Goal: Information Seeking & Learning: Learn about a topic

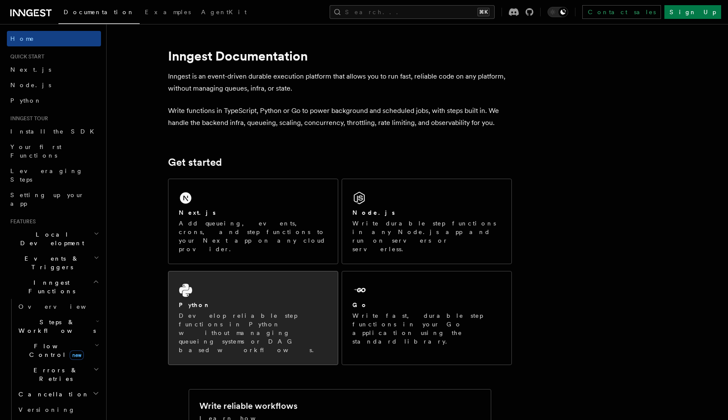
click at [242, 301] on div "Python" at bounding box center [253, 305] width 149 height 9
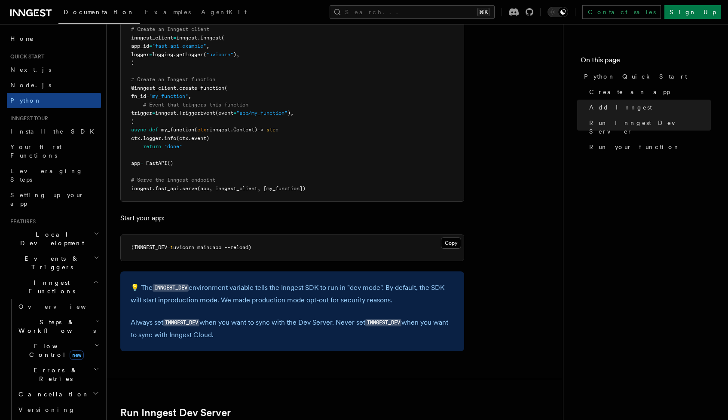
scroll to position [669, 0]
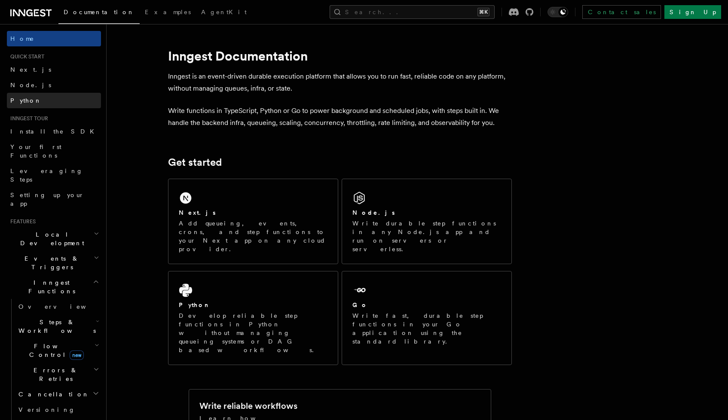
click at [41, 100] on link "Python" at bounding box center [54, 100] width 94 height 15
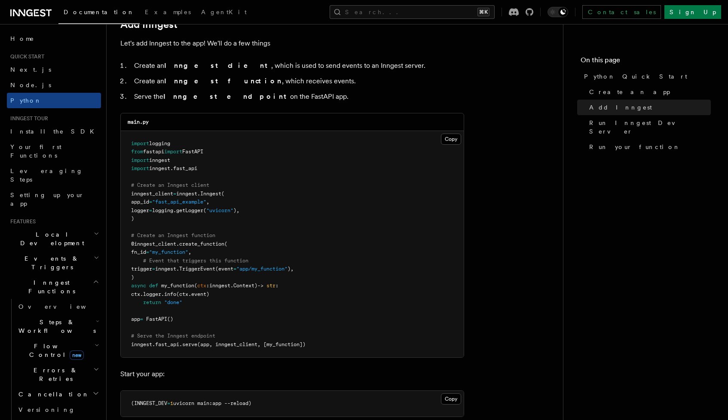
scroll to position [529, 0]
drag, startPoint x: 128, startPoint y: 194, endPoint x: 152, endPoint y: 224, distance: 38.2
click at [152, 224] on pre "import logging from fastapi import FastAPI import inngest import inngest . fast…" at bounding box center [292, 243] width 343 height 227
drag, startPoint x: 143, startPoint y: 253, endPoint x: 219, endPoint y: 252, distance: 76.1
click at [219, 253] on pre "import logging from fastapi import FastAPI import inngest import inngest . fast…" at bounding box center [292, 243] width 343 height 227
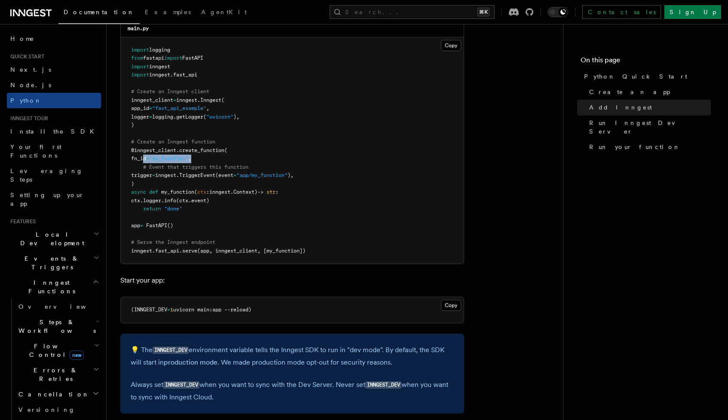
scroll to position [620, 0]
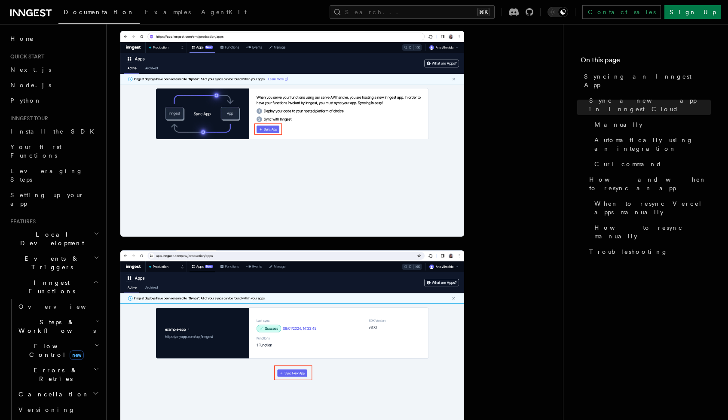
scroll to position [254, 0]
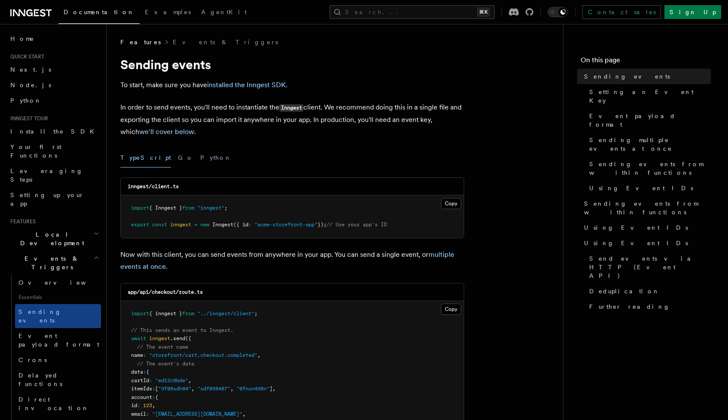
scroll to position [27, 0]
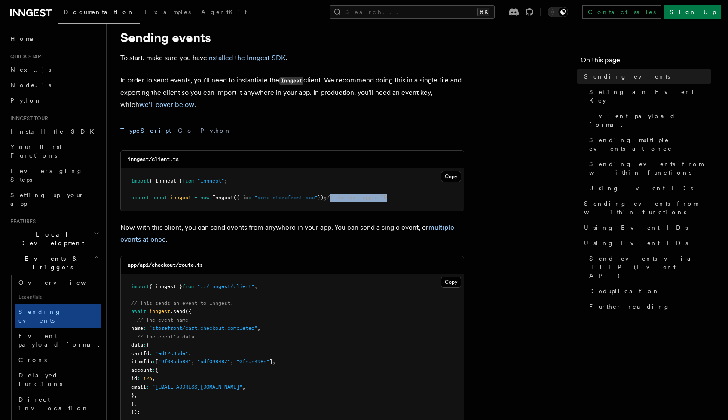
drag, startPoint x: 403, startPoint y: 200, endPoint x: 341, endPoint y: 199, distance: 61.5
click at [341, 199] on pre "import { Inngest } from "inngest" ; export const inngest = new Inngest ({ id : …" at bounding box center [292, 190] width 343 height 43
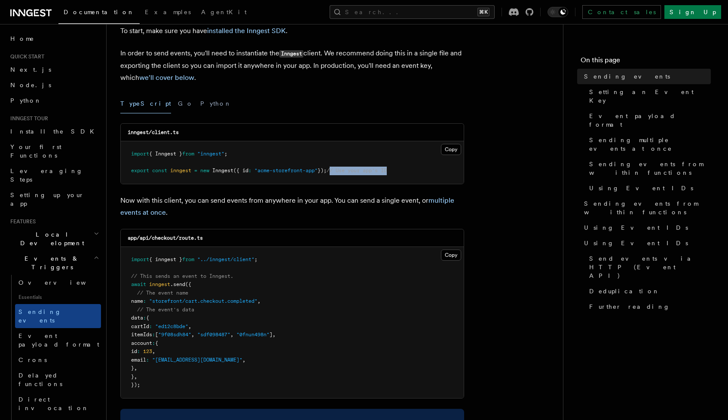
scroll to position [44, 0]
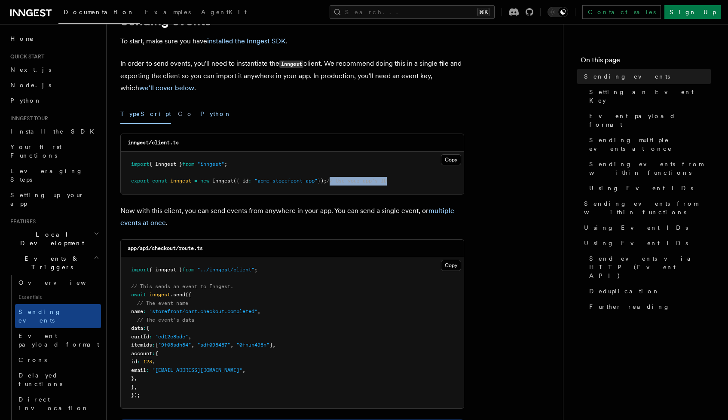
click at [200, 117] on button "Python" at bounding box center [215, 113] width 31 height 19
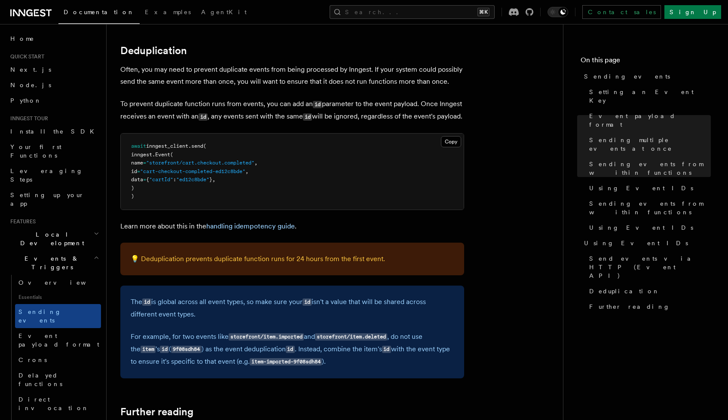
scroll to position [2089, 0]
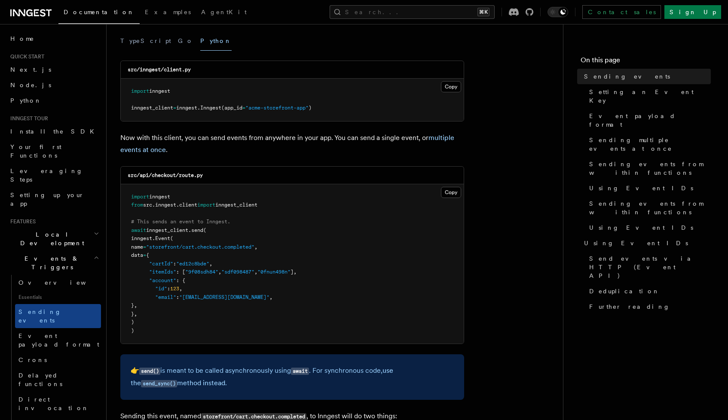
scroll to position [126, 0]
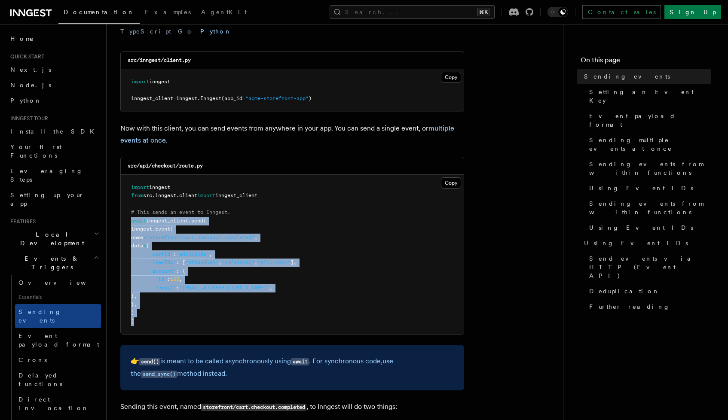
drag, startPoint x: 127, startPoint y: 222, endPoint x: 193, endPoint y: 321, distance: 119.1
click at [193, 321] on pre "import inngest from src . inngest . client import inngest_client # This sends a…" at bounding box center [292, 255] width 343 height 160
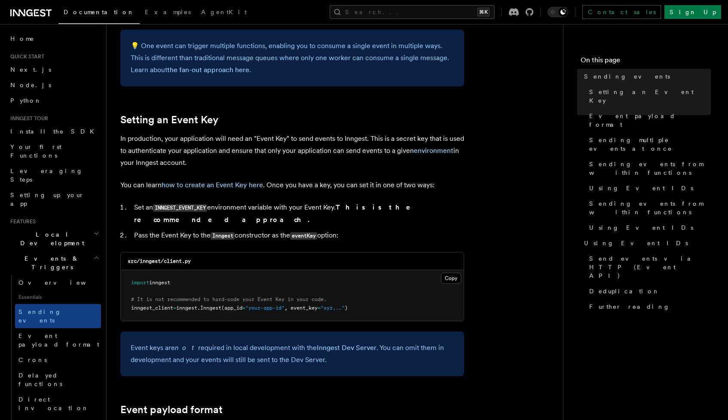
scroll to position [575, 0]
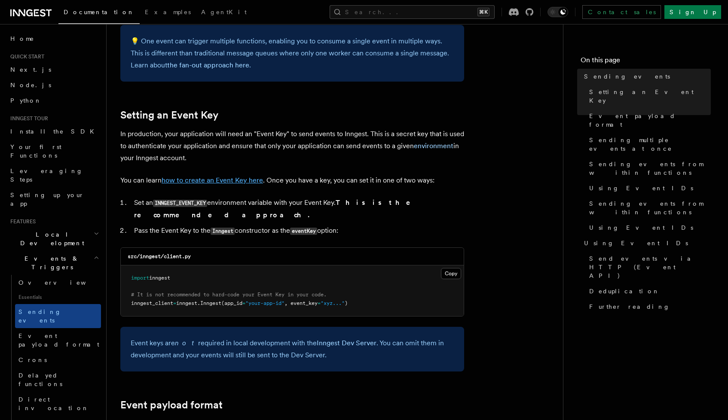
click at [203, 182] on link "how to create an Event Key here" at bounding box center [212, 180] width 101 height 8
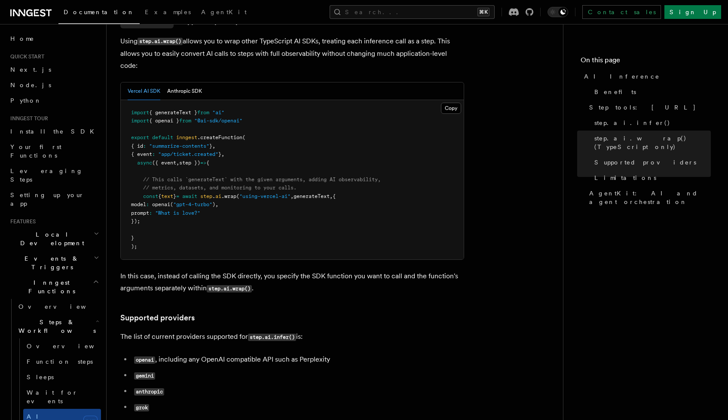
scroll to position [933, 0]
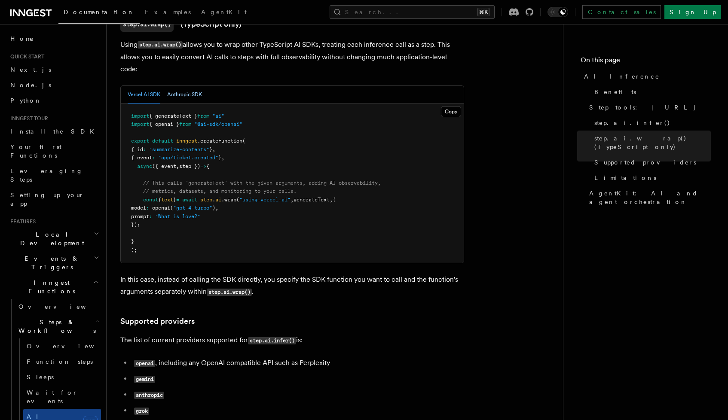
click at [200, 86] on button "Anthropic SDK" at bounding box center [184, 95] width 35 height 18
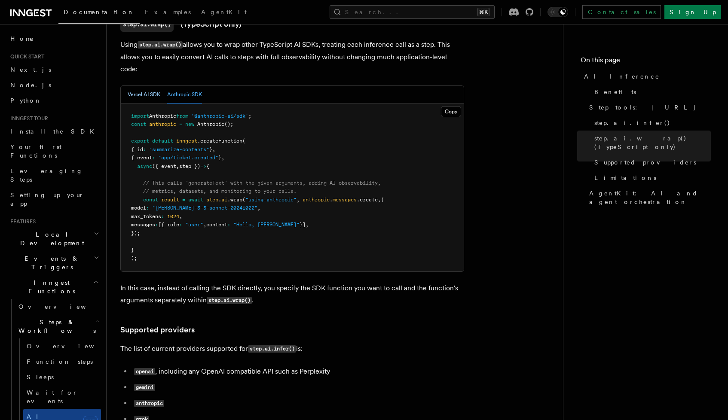
click at [144, 86] on button "Vercel AI SDK" at bounding box center [144, 95] width 33 height 18
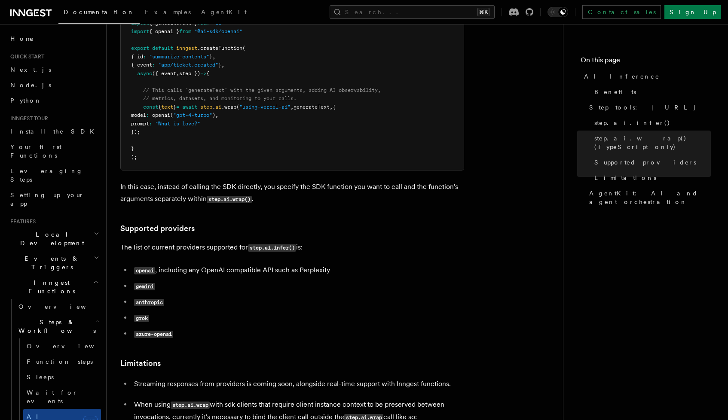
scroll to position [1008, 0]
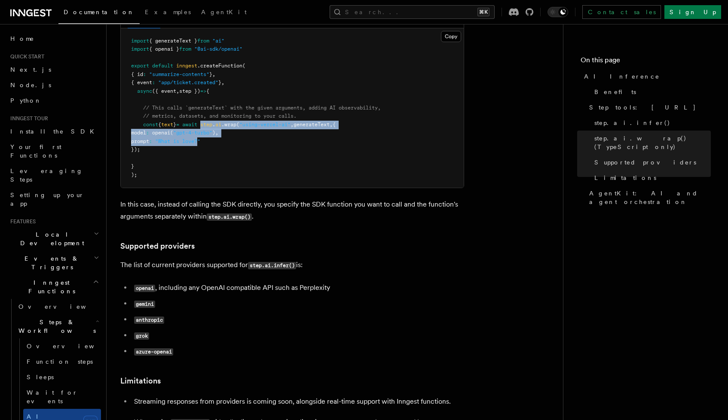
drag, startPoint x: 215, startPoint y: 100, endPoint x: 218, endPoint y: 119, distance: 19.1
click at [218, 119] on pre "import { generateText } from "ai" import { openai } from "@ai-sdk/openai" expor…" at bounding box center [292, 108] width 343 height 160
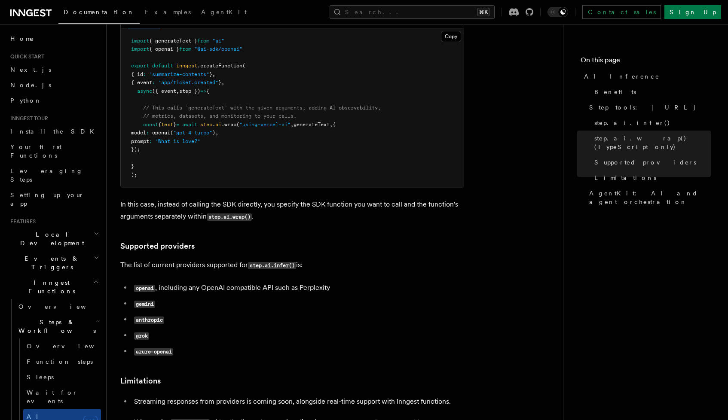
click at [218, 124] on pre "import { generateText } from "ai" import { openai } from "@ai-sdk/openai" expor…" at bounding box center [292, 108] width 343 height 160
click at [215, 102] on pre "import { generateText } from "ai" import { openai } from "@ai-sdk/openai" expor…" at bounding box center [292, 108] width 343 height 160
drag, startPoint x: 215, startPoint y: 99, endPoint x: 221, endPoint y: 122, distance: 23.9
click at [221, 122] on pre "import { generateText } from "ai" import { openai } from "@ai-sdk/openai" expor…" at bounding box center [292, 108] width 343 height 160
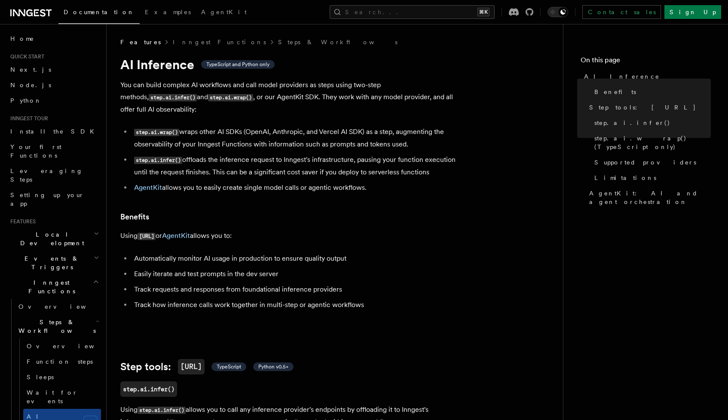
click at [264, 256] on ul "Automatically monitor AI usage in production to ensure quality output Easily it…" at bounding box center [292, 282] width 344 height 58
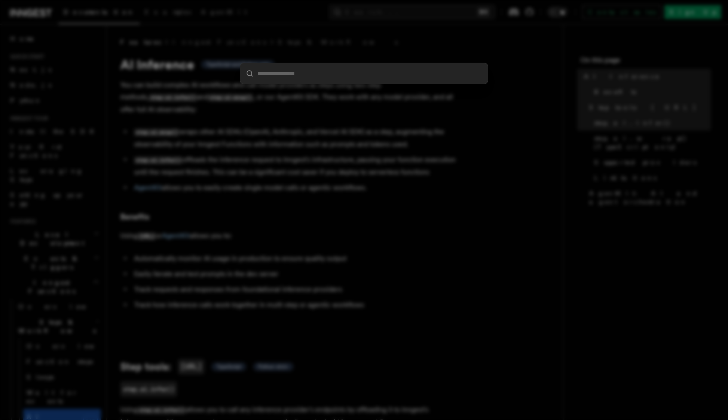
type input "*"
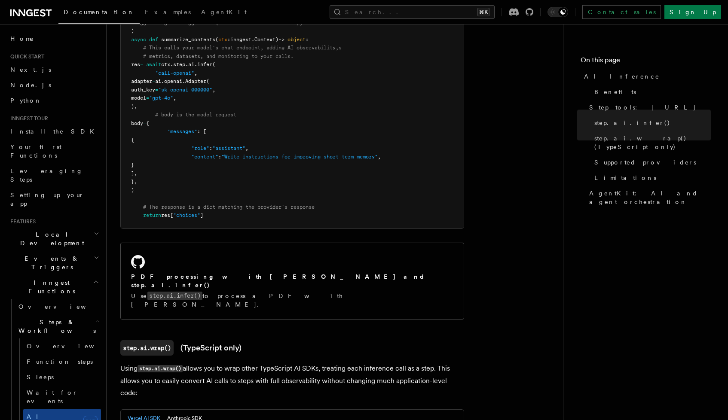
scroll to position [624, 0]
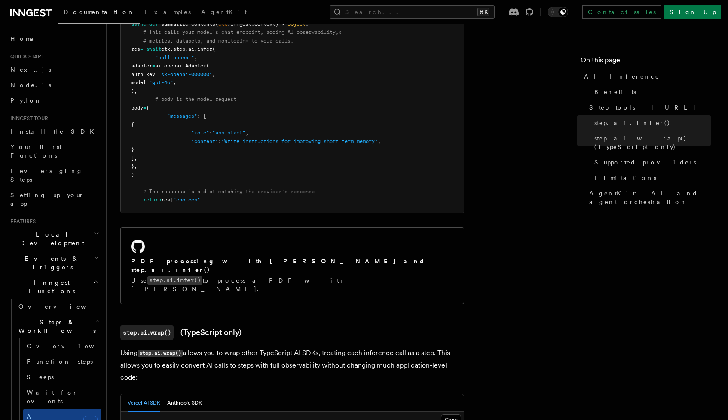
click at [69, 227] on h2 "Local Development" at bounding box center [54, 239] width 94 height 24
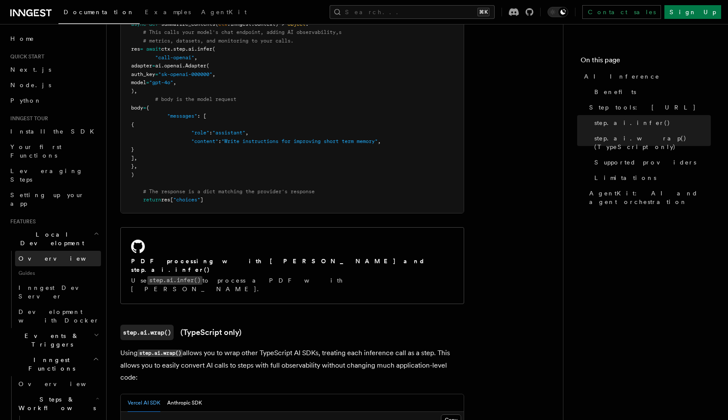
click at [53, 251] on link "Overview" at bounding box center [58, 258] width 86 height 15
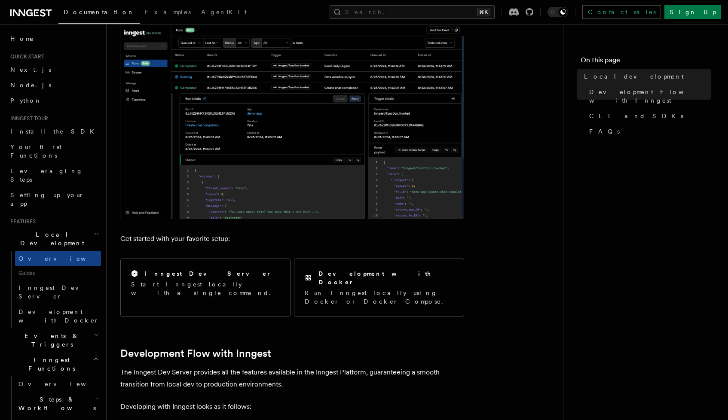
scroll to position [138, 0]
